Goal: Task Accomplishment & Management: Use online tool/utility

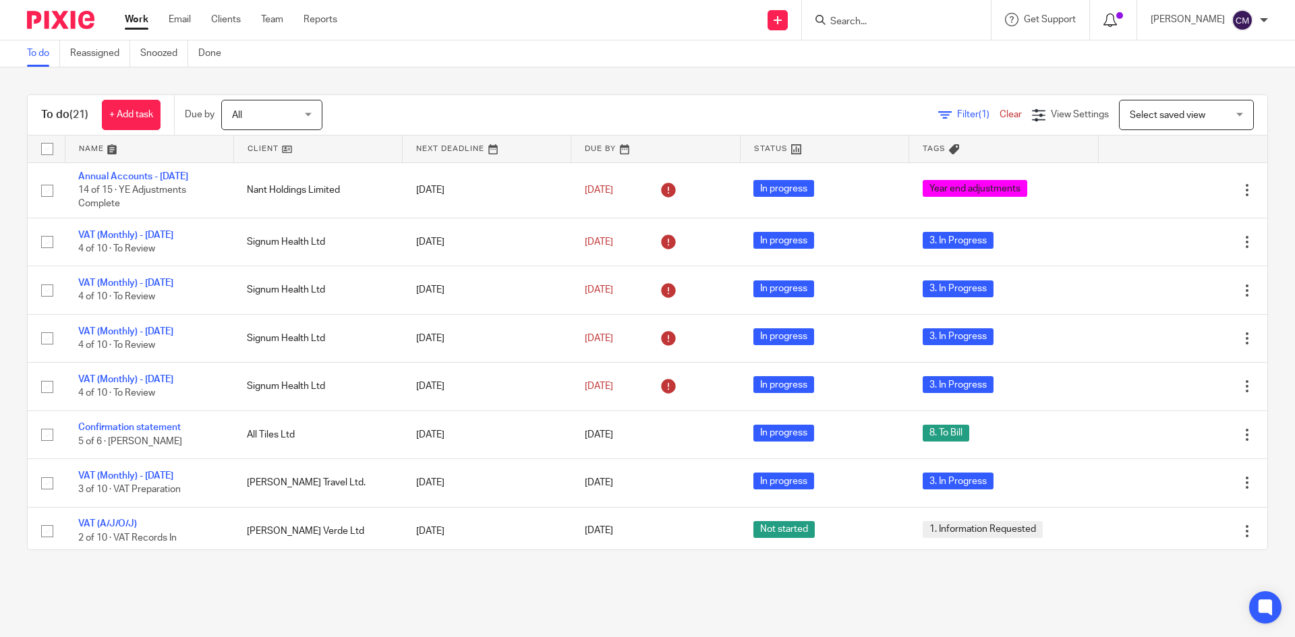
click at [1117, 19] on icon at bounding box center [1109, 19] width 13 height 13
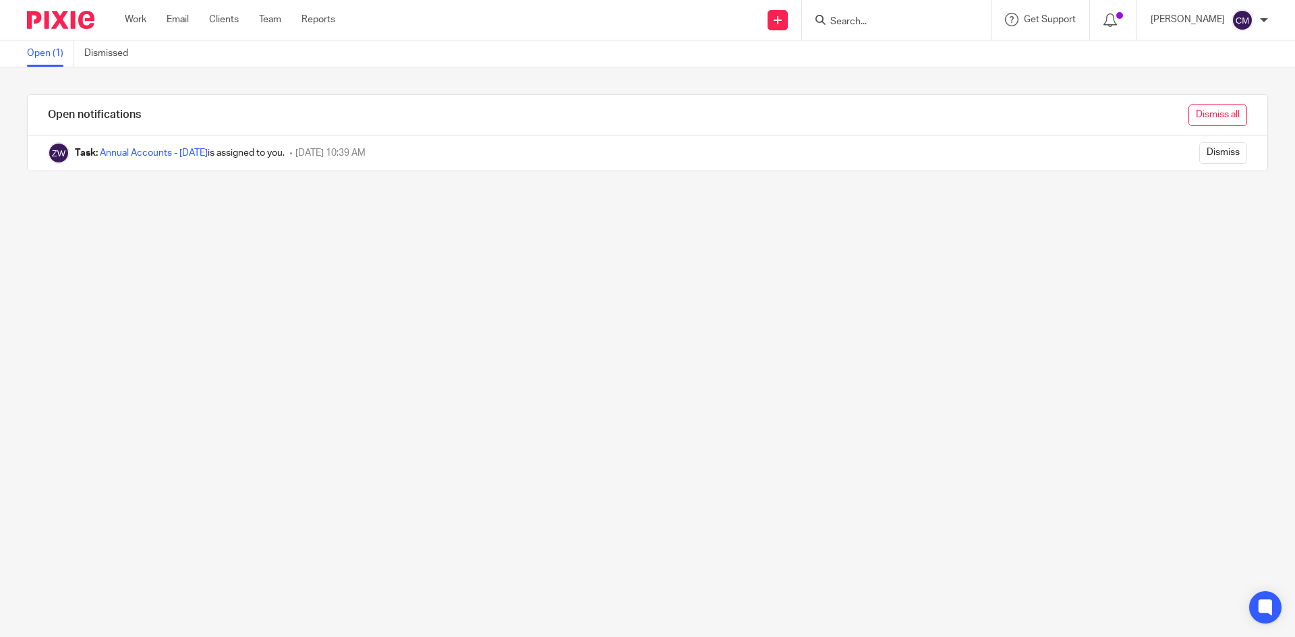
click at [1194, 120] on input "Dismiss all" at bounding box center [1217, 116] width 59 height 22
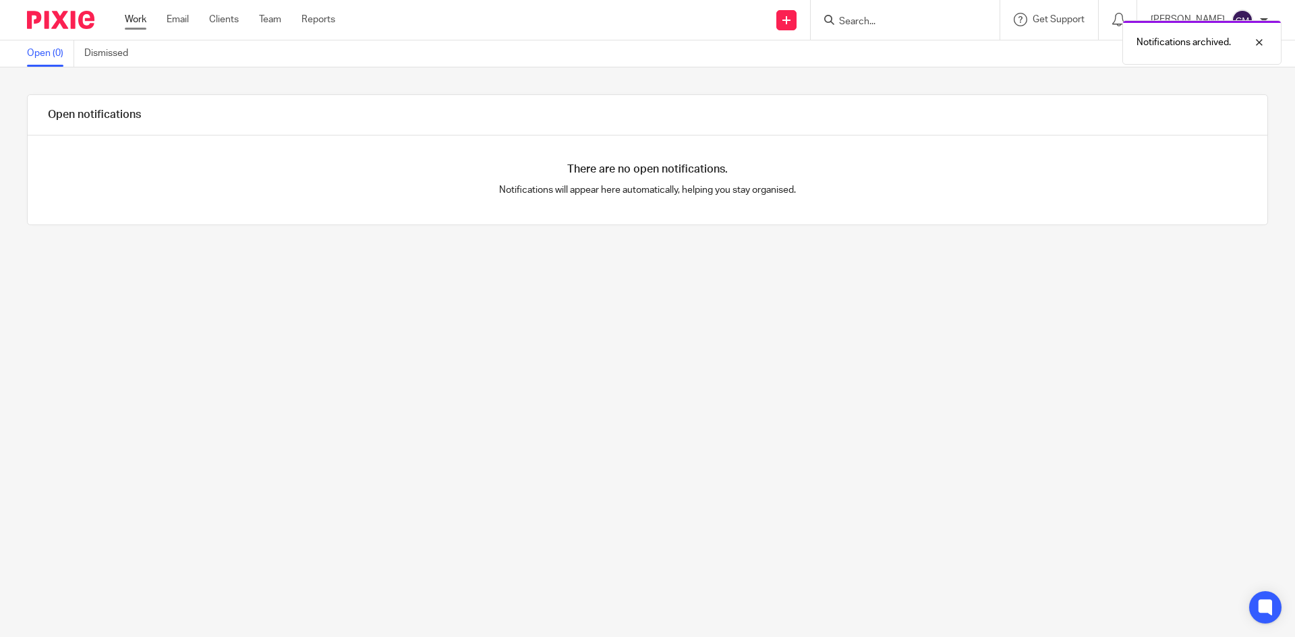
click at [129, 24] on link "Work" at bounding box center [136, 19] width 22 height 13
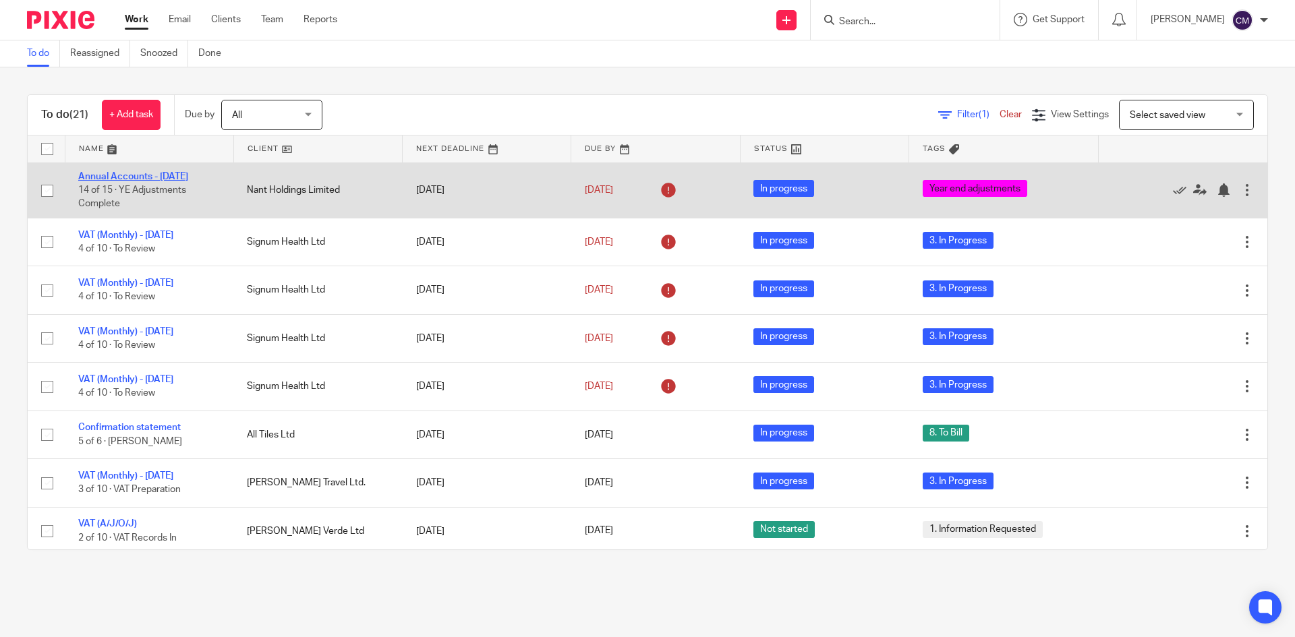
click at [142, 173] on link "Annual Accounts - [DATE]" at bounding box center [133, 176] width 110 height 9
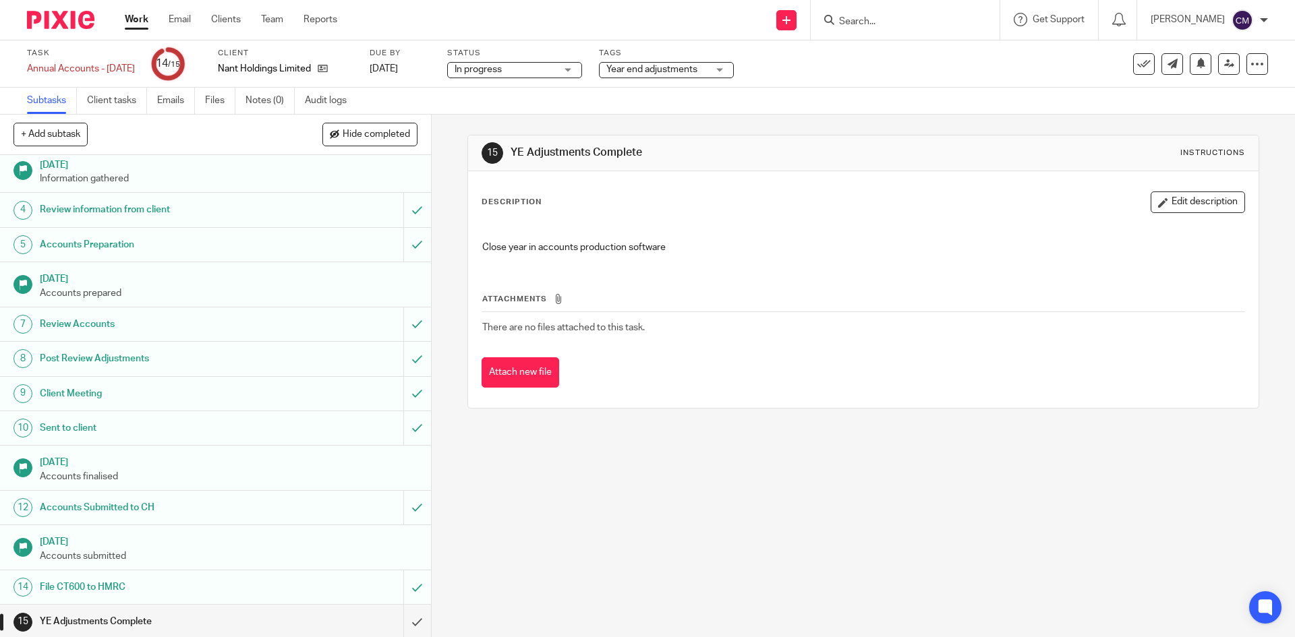
scroll to position [79, 0]
click at [652, 73] on span "Year end adjustments" at bounding box center [651, 69] width 91 height 9
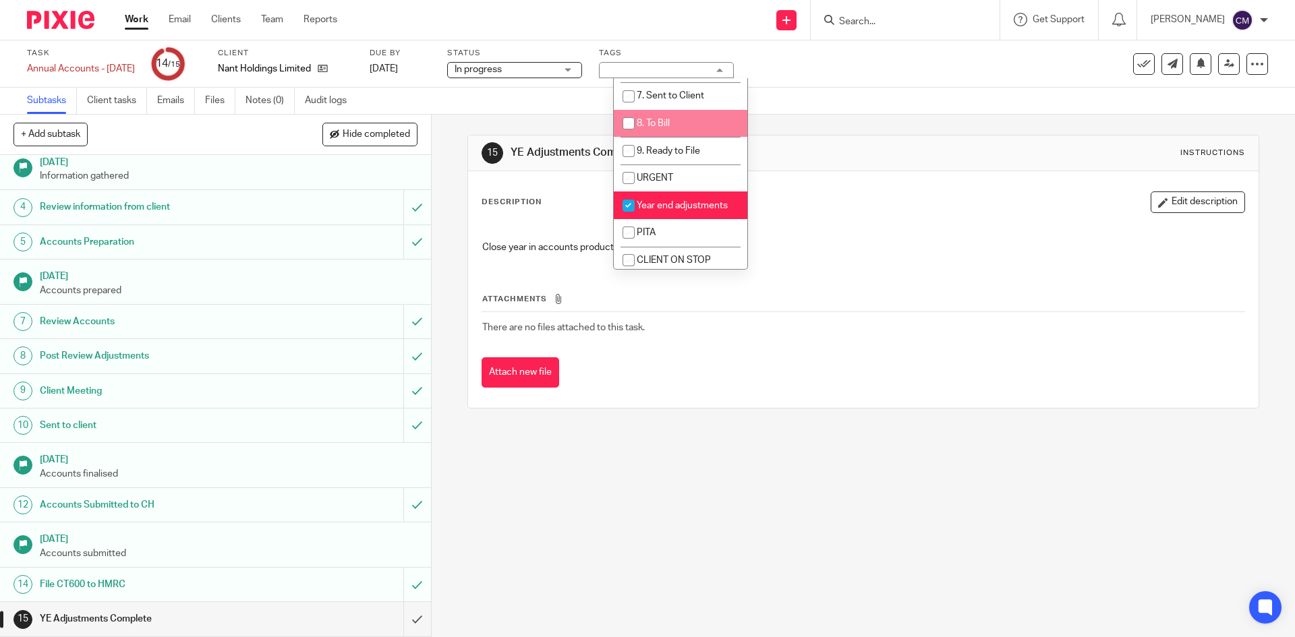
scroll to position [202, 0]
click at [639, 202] on input "checkbox" at bounding box center [629, 204] width 26 height 26
checkbox input "false"
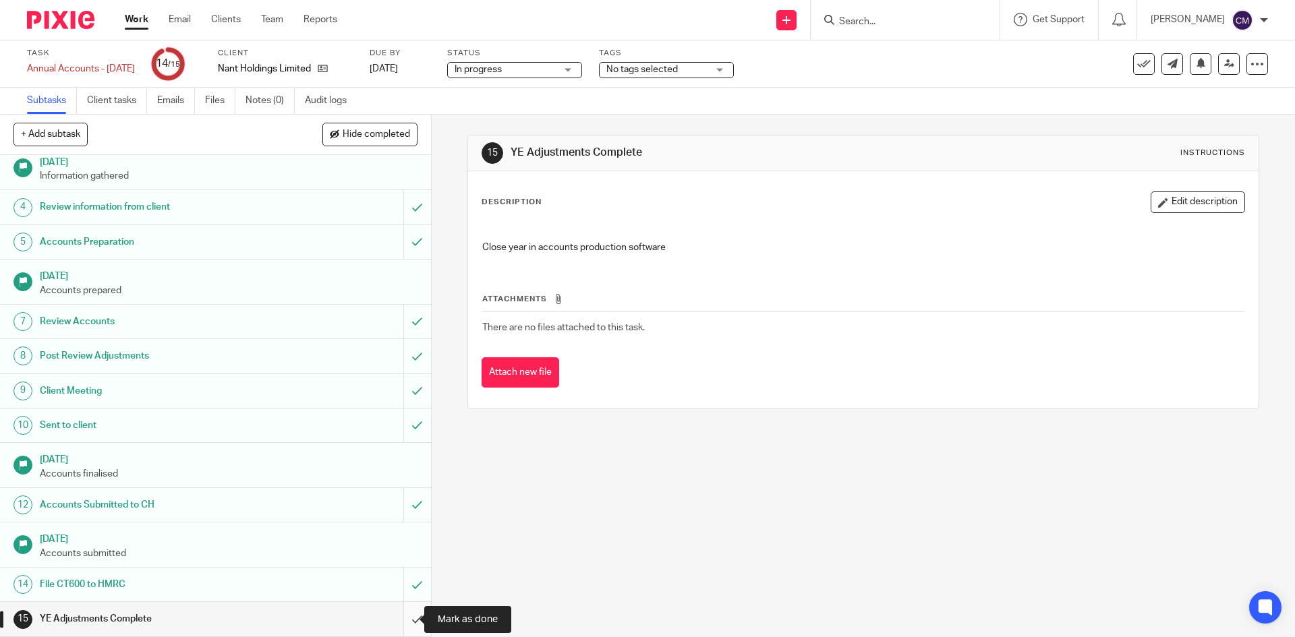
click at [400, 618] on input "submit" at bounding box center [215, 619] width 431 height 34
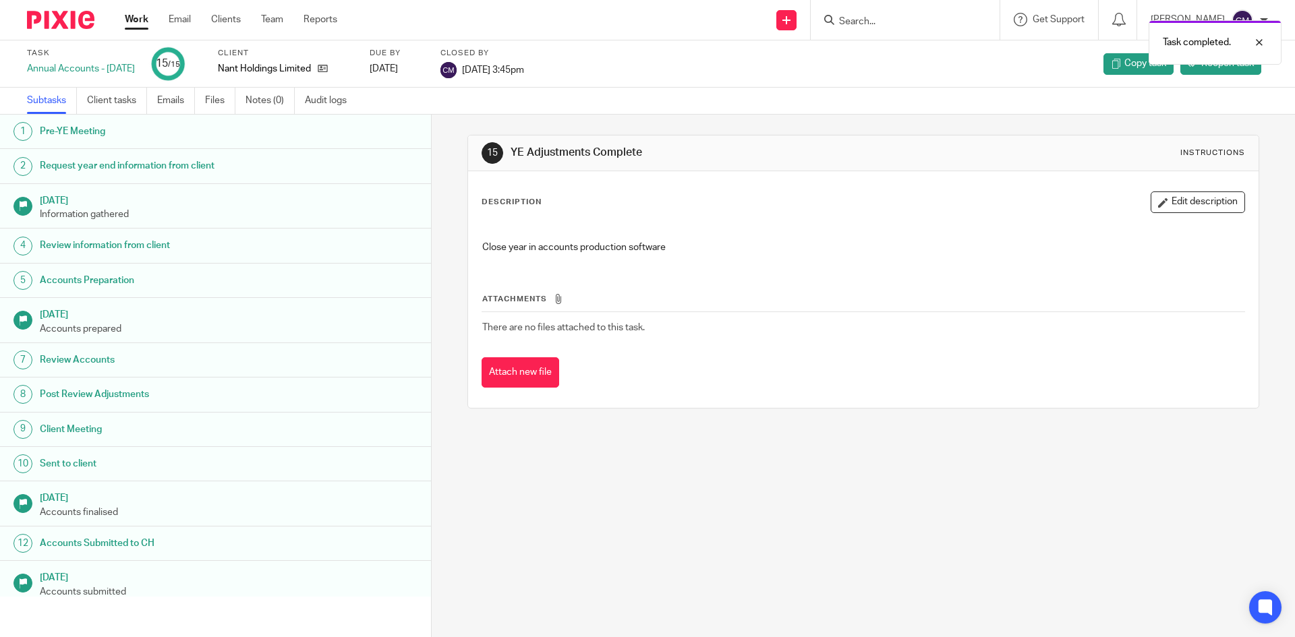
click at [136, 19] on link "Work" at bounding box center [137, 19] width 24 height 13
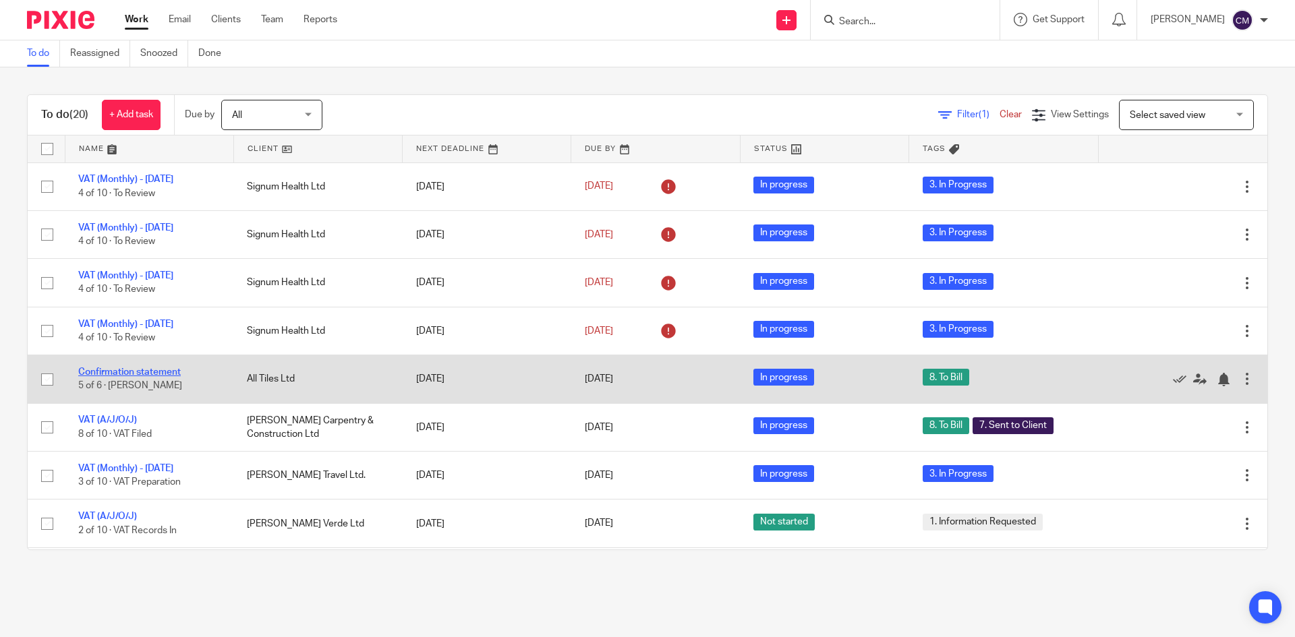
click at [160, 372] on link "Confirmation statement" at bounding box center [129, 371] width 102 height 9
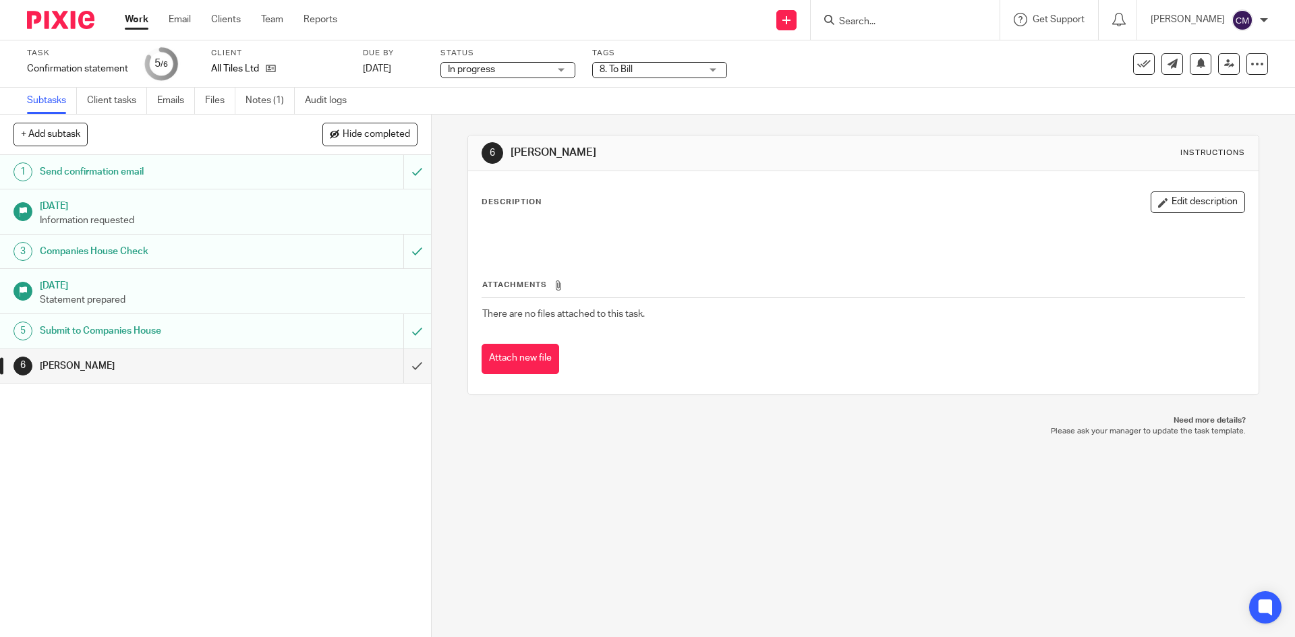
click at [626, 66] on span "8. To Bill" at bounding box center [615, 69] width 33 height 9
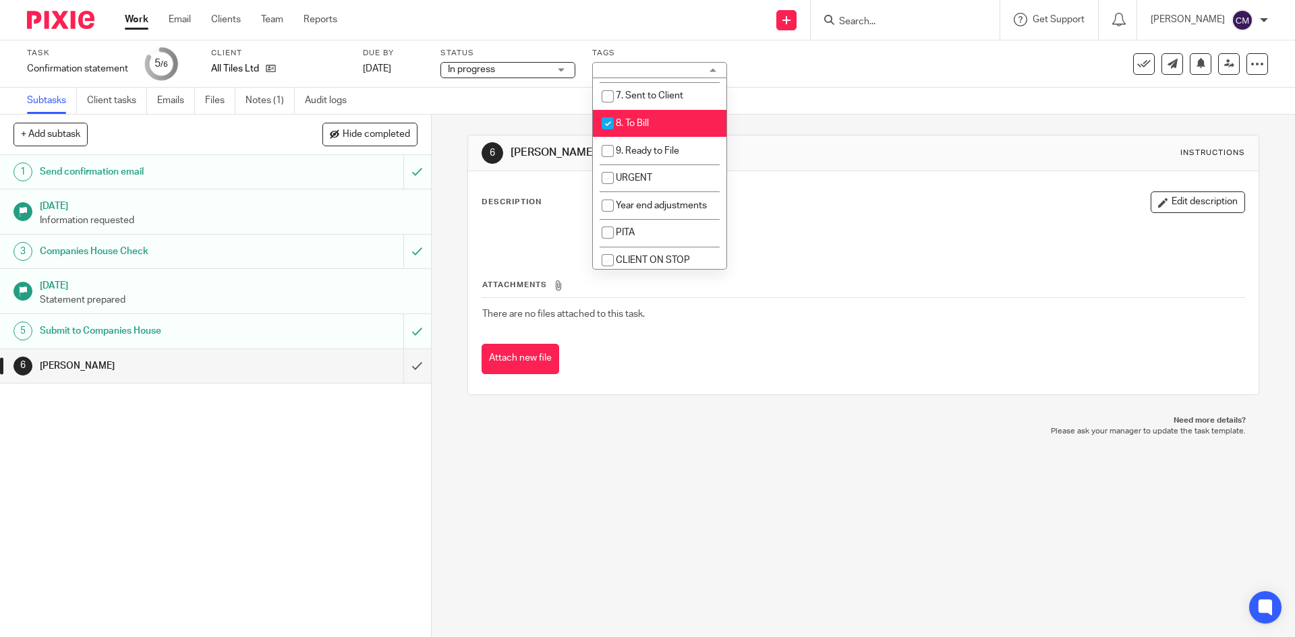
scroll to position [202, 0]
click at [643, 122] on span "8. To Bill" at bounding box center [632, 121] width 33 height 9
checkbox input "false"
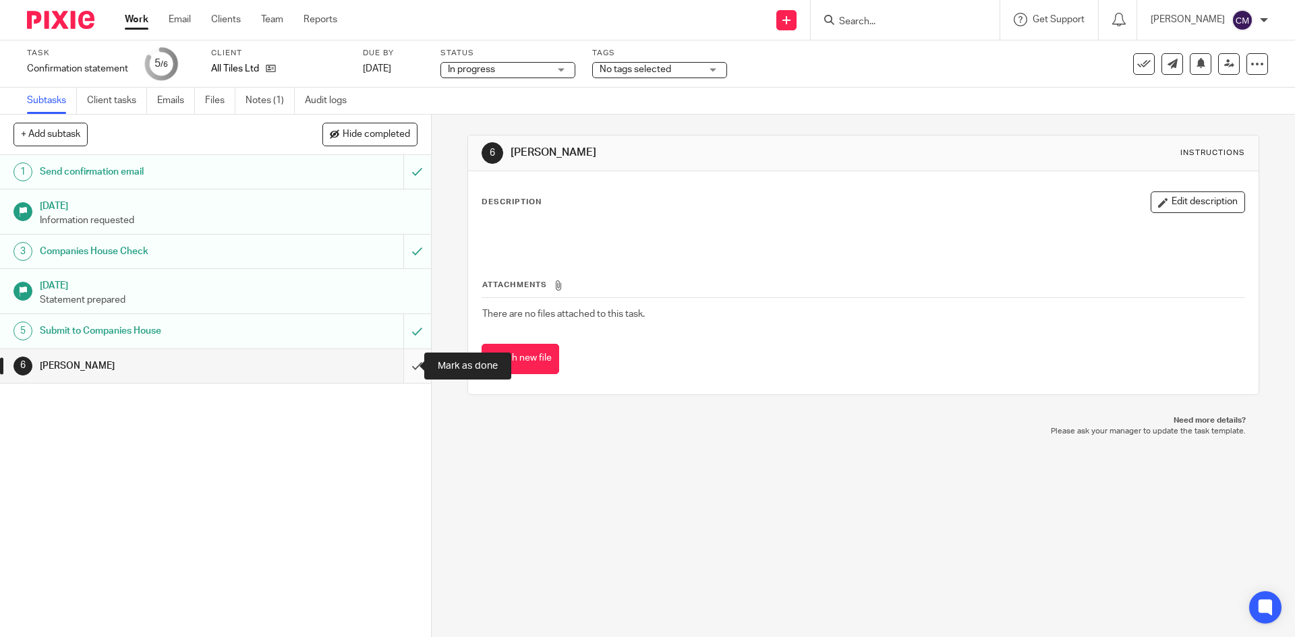
click at [409, 366] on input "submit" at bounding box center [215, 366] width 431 height 34
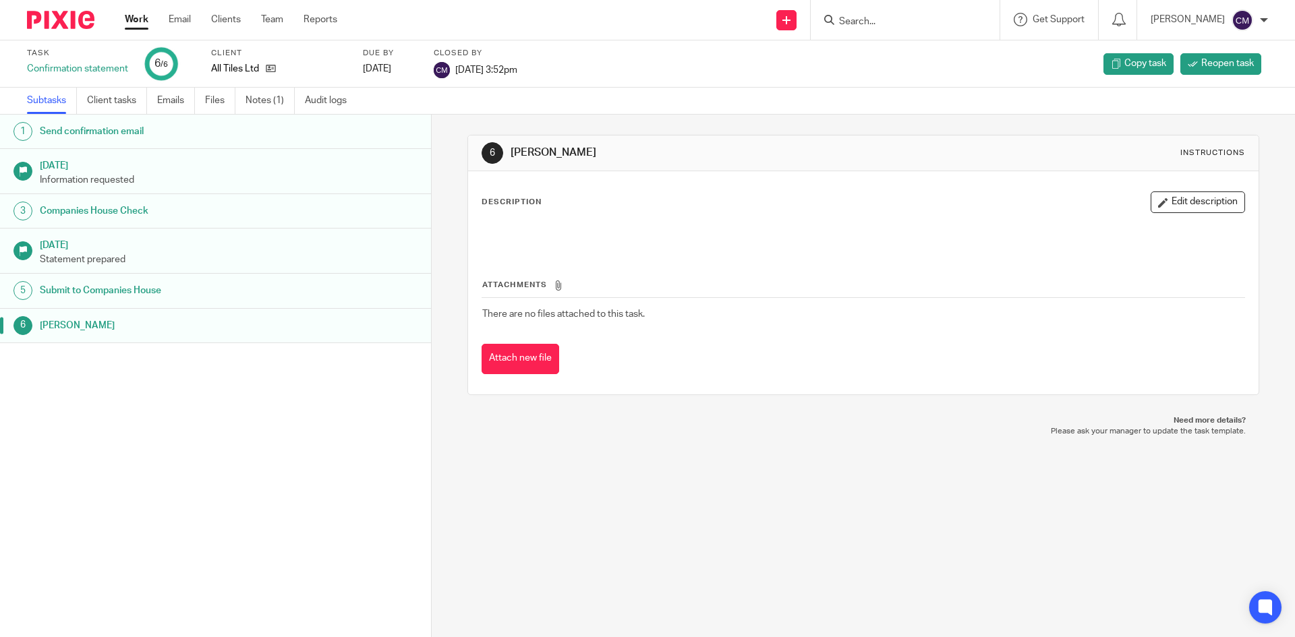
click at [136, 16] on link "Work" at bounding box center [137, 19] width 24 height 13
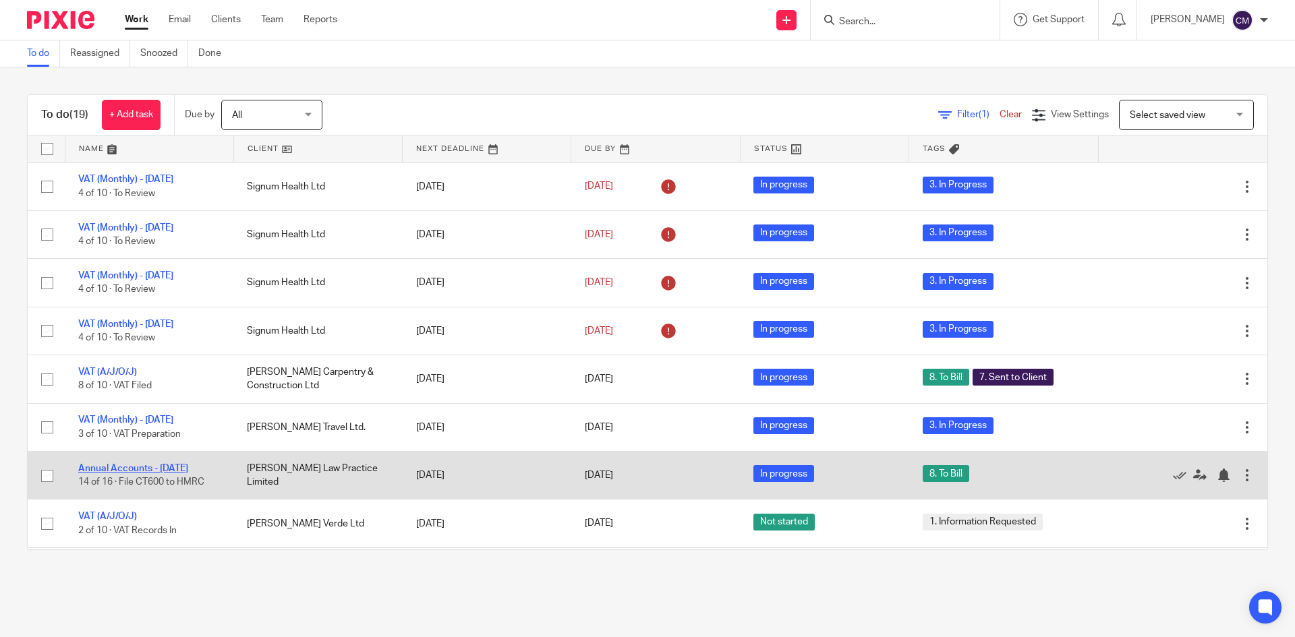
click at [169, 464] on link "Annual Accounts - [DATE]" at bounding box center [133, 468] width 110 height 9
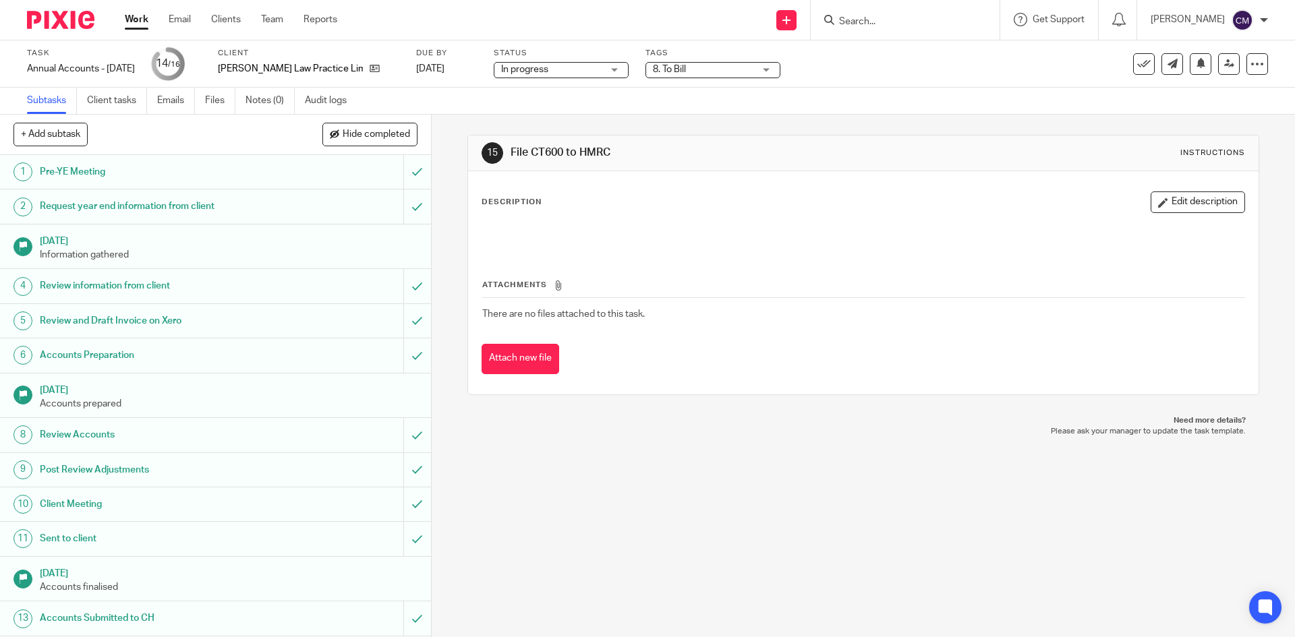
click at [726, 76] on span "8. To Bill" at bounding box center [703, 70] width 101 height 14
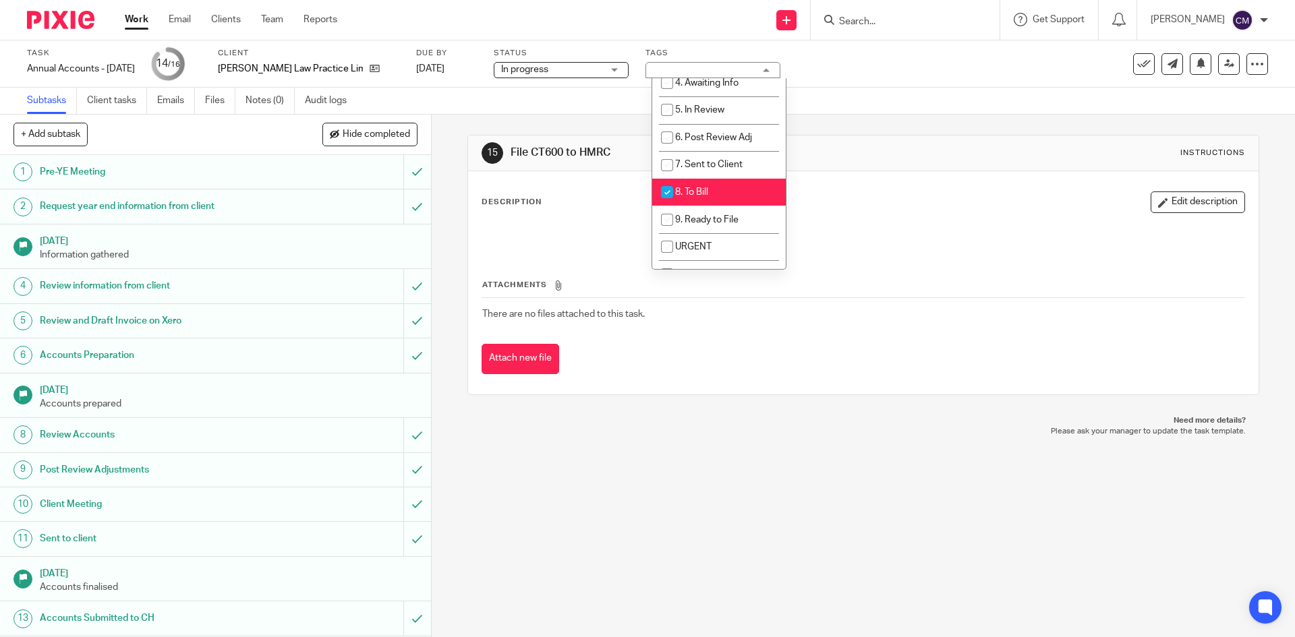
scroll to position [135, 0]
click at [711, 191] on li "8. To Bill" at bounding box center [718, 190] width 133 height 28
checkbox input "false"
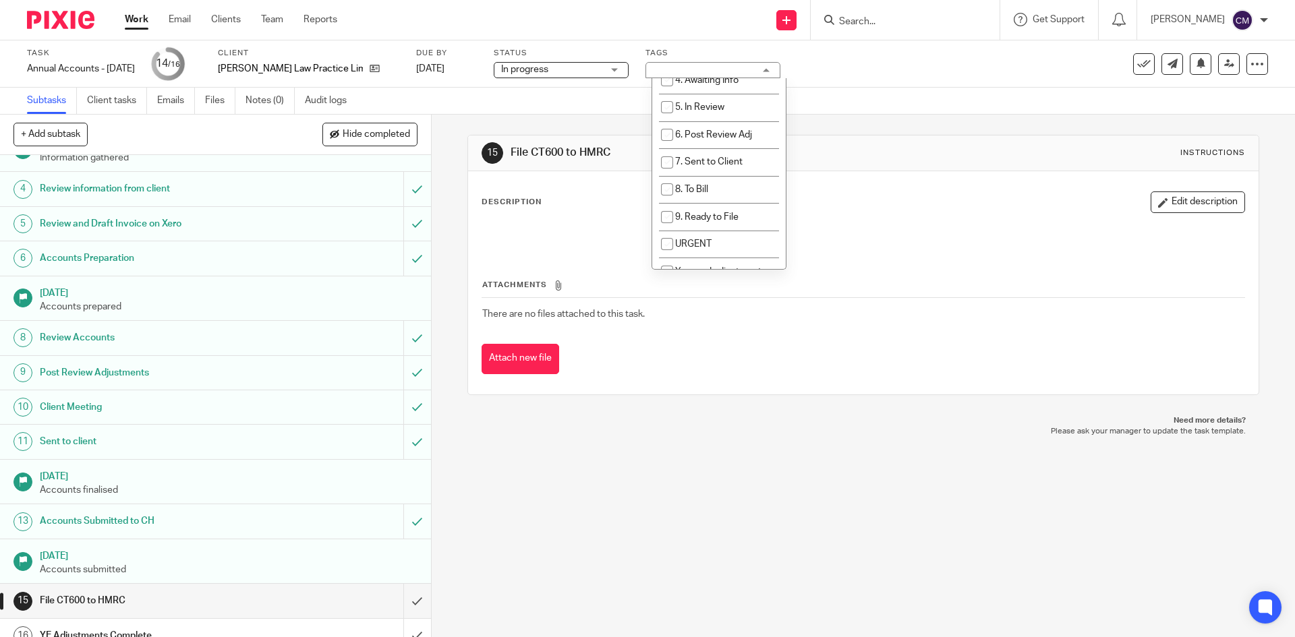
scroll to position [113, 0]
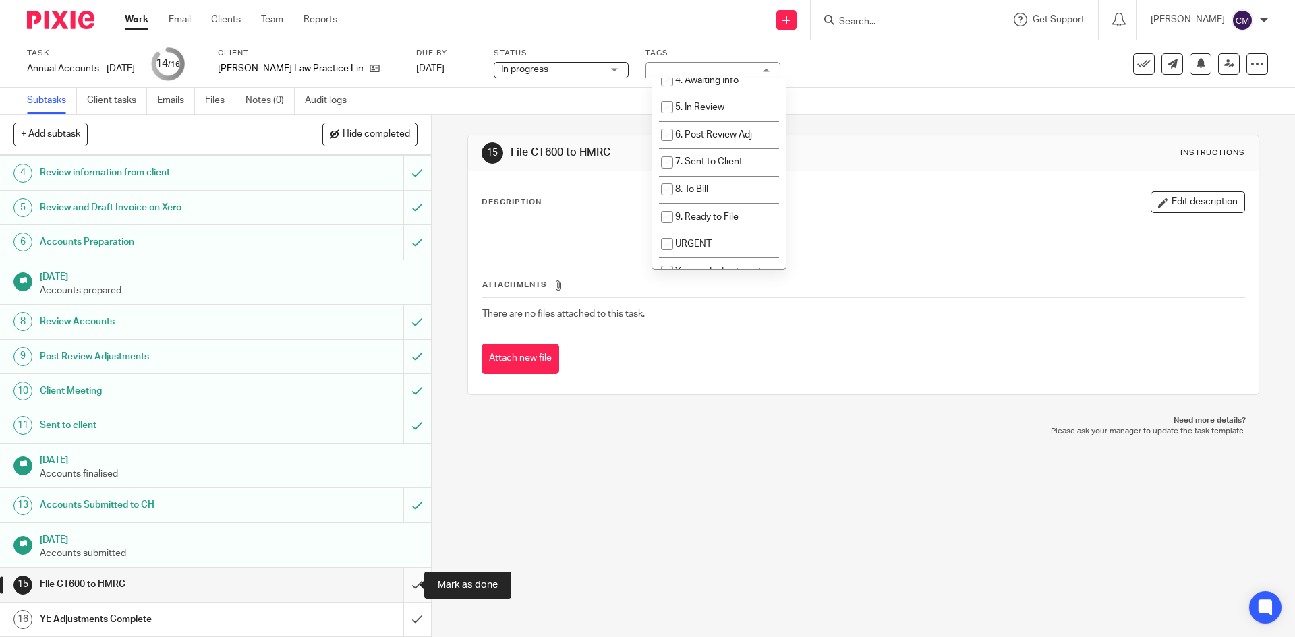
click at [406, 580] on input "submit" at bounding box center [215, 585] width 431 height 34
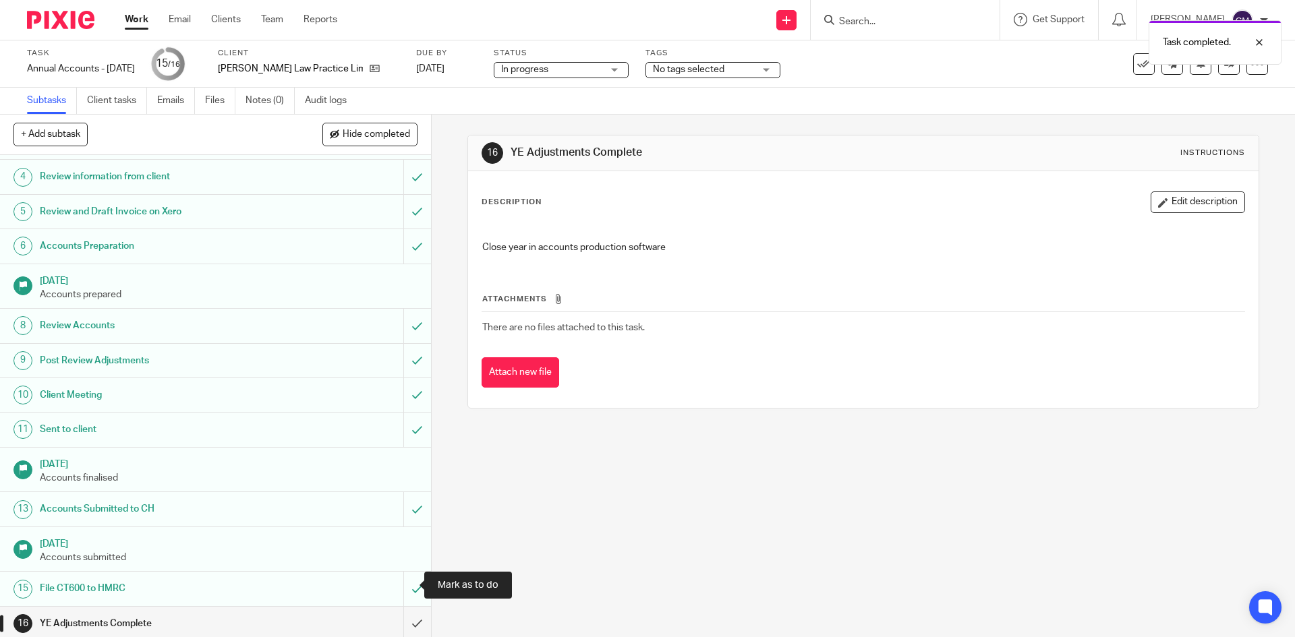
scroll to position [113, 0]
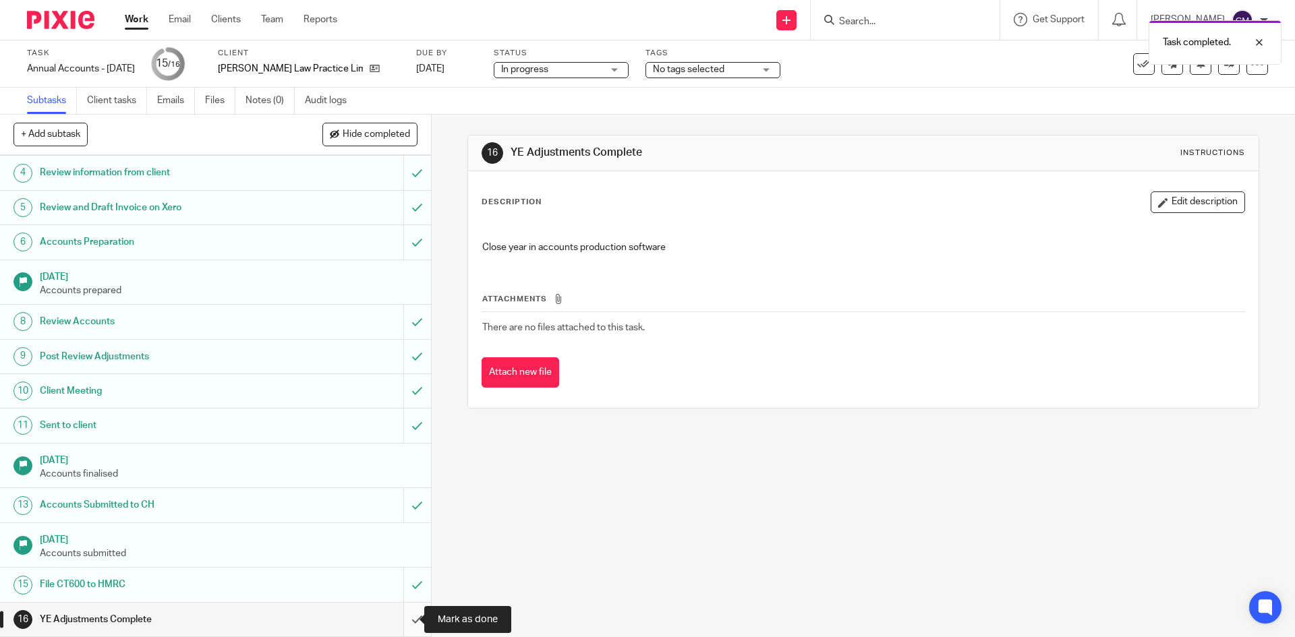
click at [410, 619] on input "submit" at bounding box center [215, 620] width 431 height 34
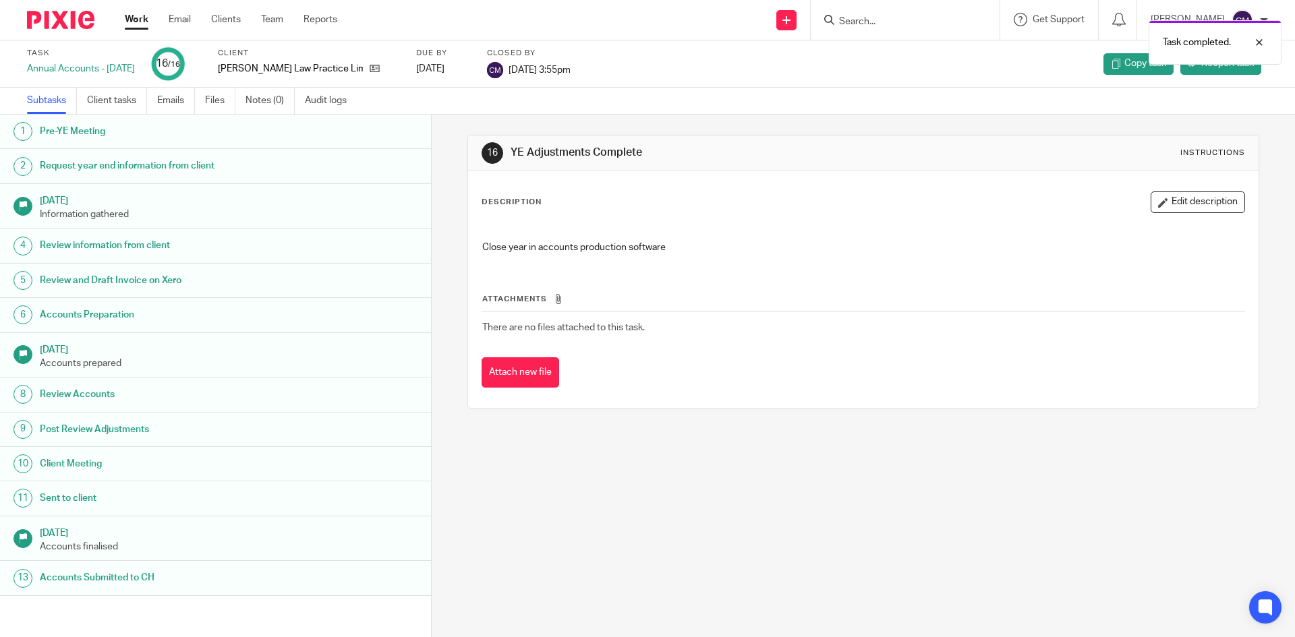
click at [130, 24] on link "Work" at bounding box center [137, 19] width 24 height 13
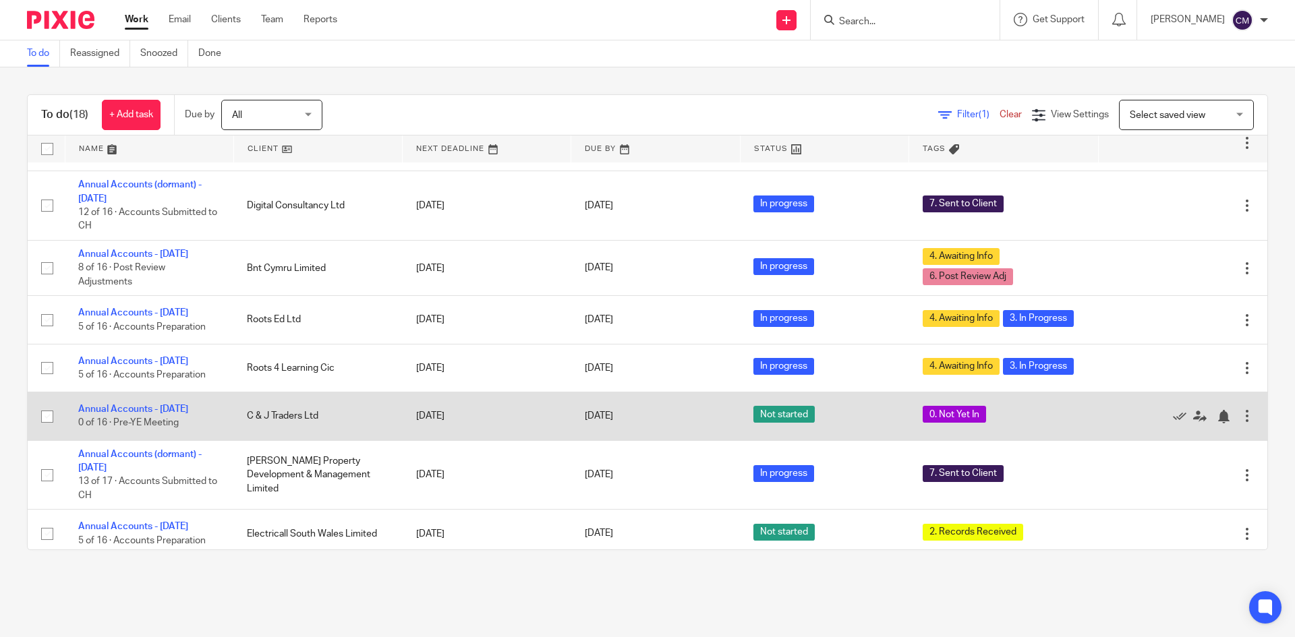
scroll to position [550, 0]
